Goal: Information Seeking & Learning: Understand process/instructions

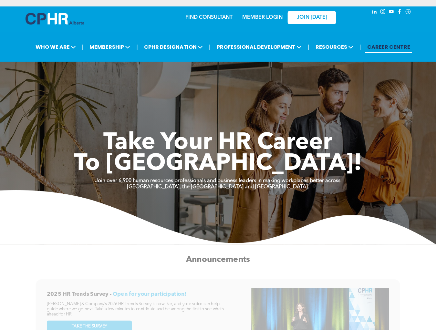
click at [262, 18] on link "MEMBER LOGIN" at bounding box center [262, 17] width 40 height 5
click at [258, 17] on link "MEMBER LOGIN" at bounding box center [262, 17] width 40 height 5
click at [316, 20] on span "JOIN [DATE]" at bounding box center [312, 18] width 30 height 6
click at [45, 25] on div at bounding box center [54, 20] width 59 height 15
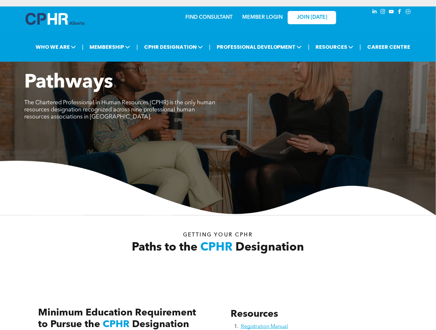
click at [262, 15] on link "MEMBER LOGIN" at bounding box center [262, 17] width 40 height 5
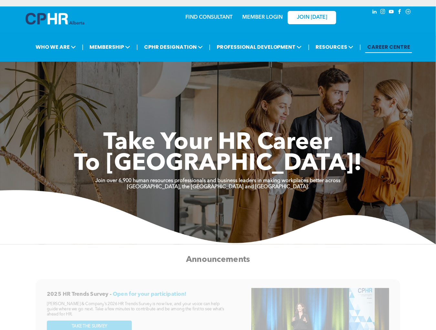
click at [267, 12] on div "MEMBER LOGIN" at bounding box center [262, 16] width 42 height 12
click at [264, 16] on link "MEMBER LOGIN" at bounding box center [262, 17] width 40 height 5
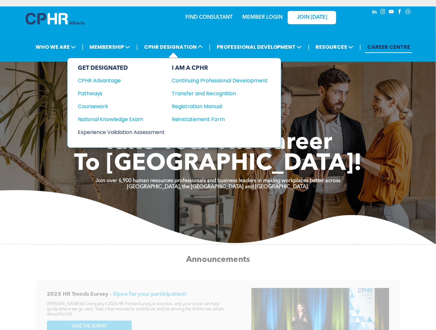
click at [108, 131] on div "Experience Validation Assessment" at bounding box center [117, 132] width 78 height 8
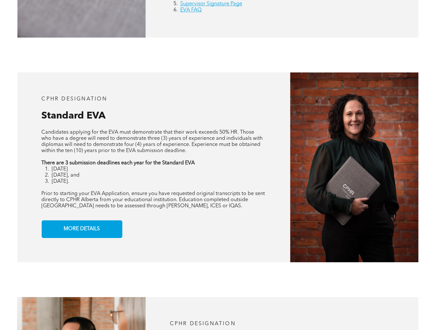
scroll to position [451, 0]
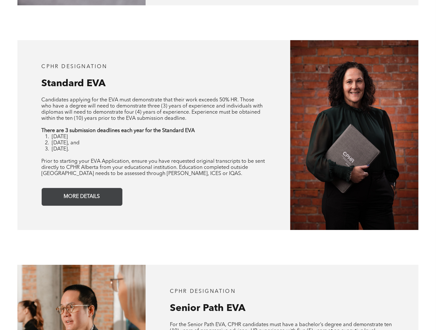
click at [96, 197] on span "MORE DETAILS" at bounding box center [82, 196] width 41 height 13
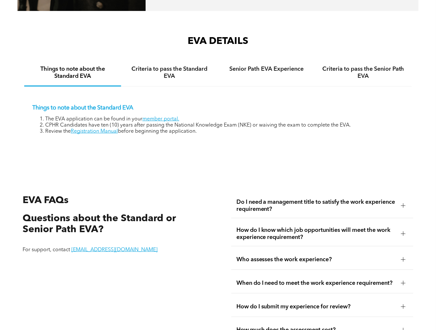
scroll to position [879, 0]
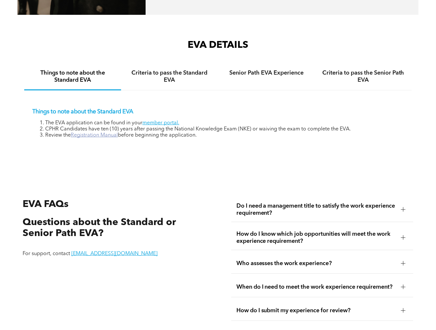
click at [98, 133] on link "Registration Manual" at bounding box center [94, 135] width 47 height 5
